Goal: Check status: Check status

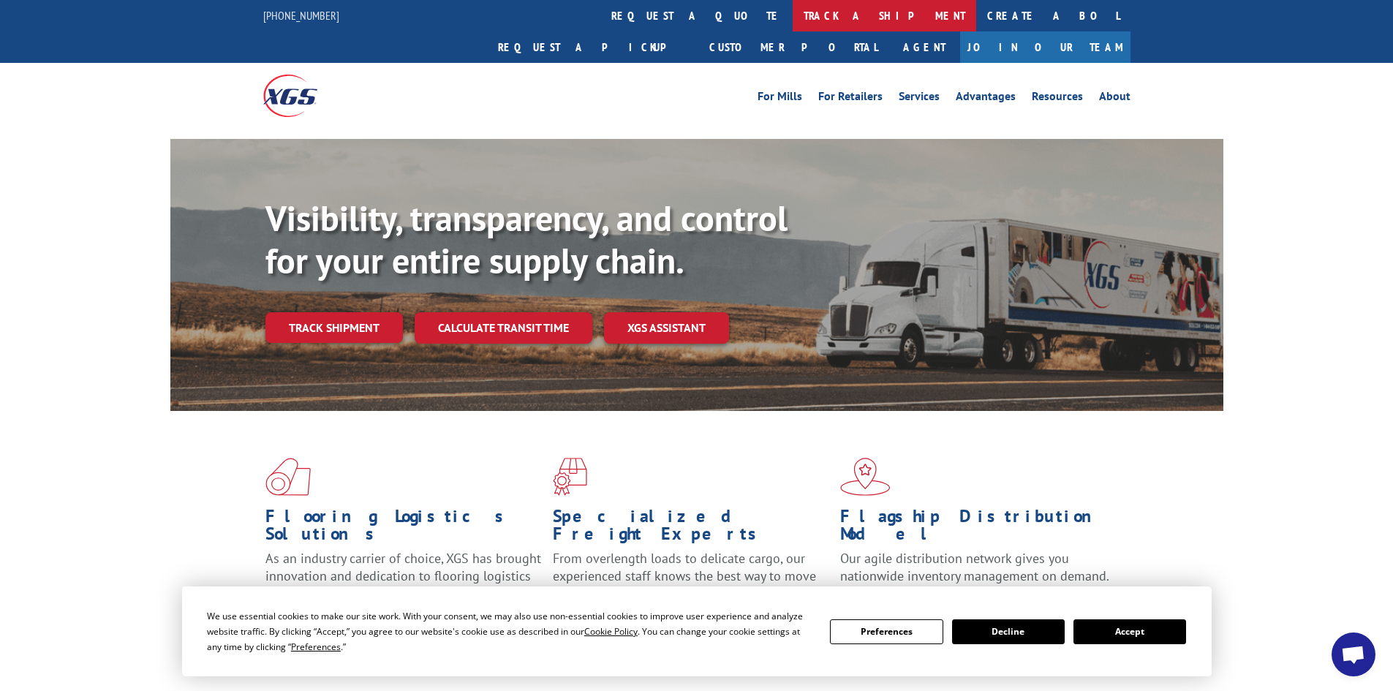
click at [793, 18] on link "track a shipment" at bounding box center [885, 15] width 184 height 31
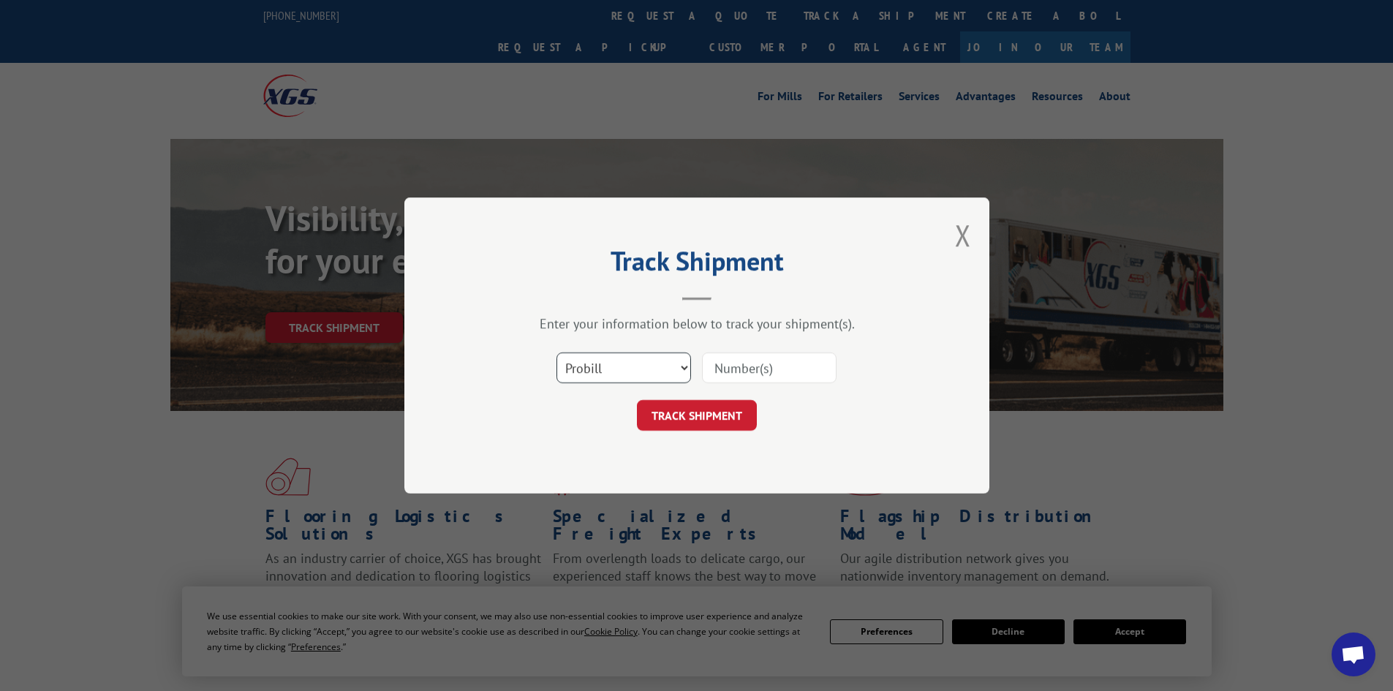
click at [635, 364] on select "Select category... Probill BOL PO" at bounding box center [624, 368] width 135 height 31
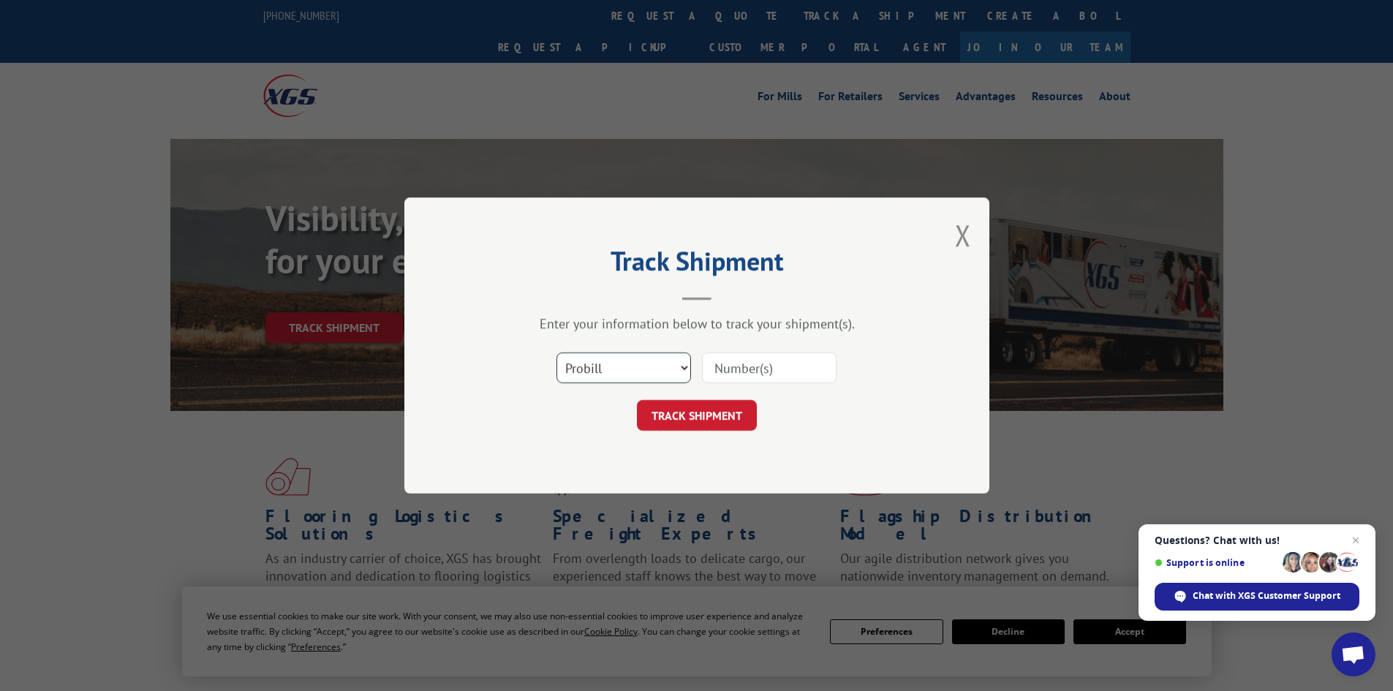
select select "bol"
click at [557, 353] on select "Select category... Probill BOL PO" at bounding box center [624, 368] width 135 height 31
click at [735, 374] on input at bounding box center [769, 368] width 135 height 31
paste input "7080096"
type input "7080096"
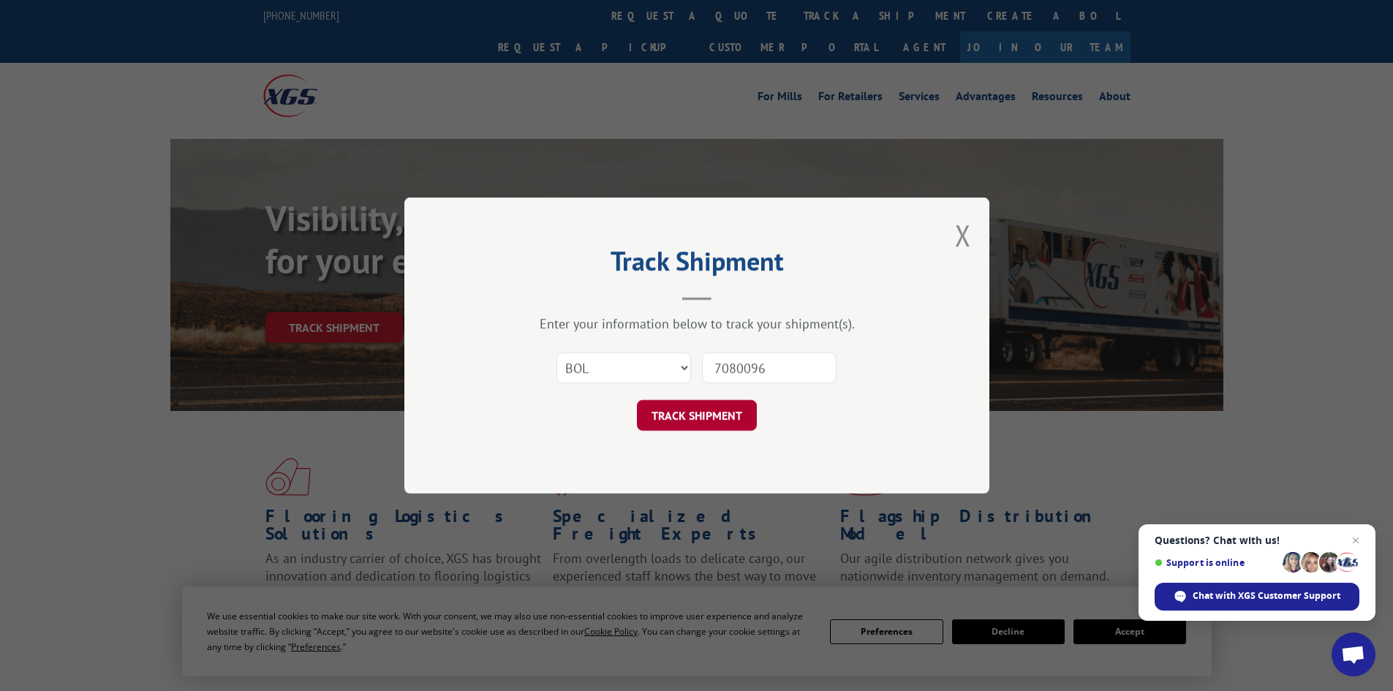
click at [723, 413] on button "TRACK SHIPMENT" at bounding box center [697, 415] width 120 height 31
